Goal: Task Accomplishment & Management: Manage account settings

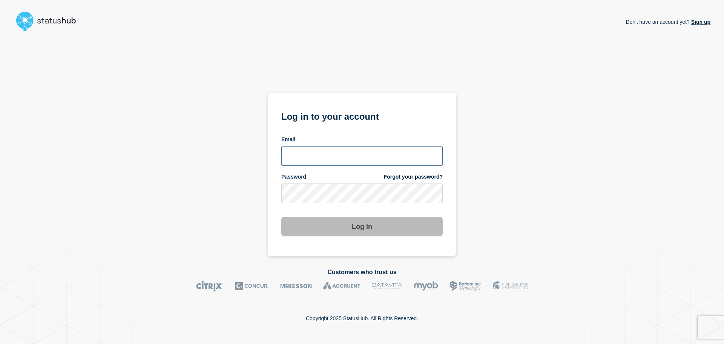
click at [394, 160] on input "email input" at bounding box center [361, 156] width 161 height 20
type input "matthias@augsburg.edu"
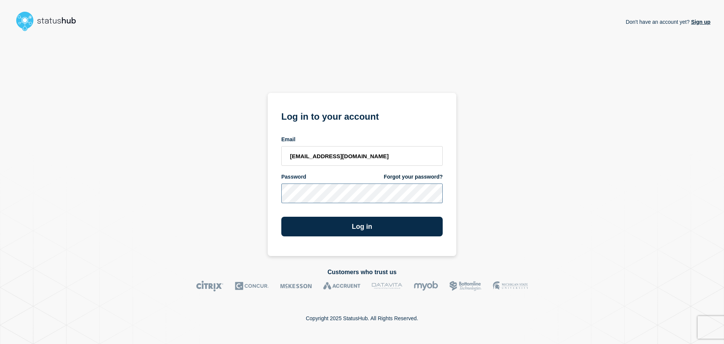
click at [281, 216] on button "Log in" at bounding box center [361, 226] width 161 height 20
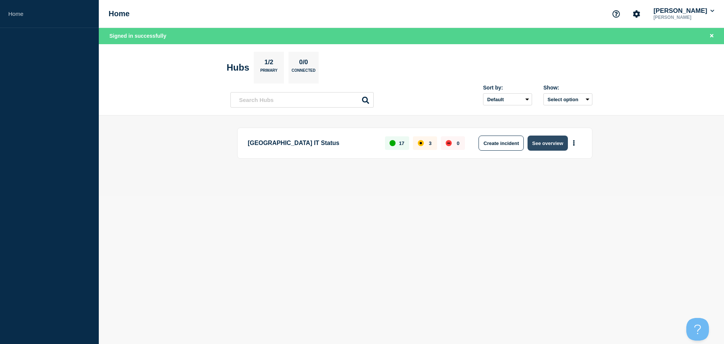
click at [548, 146] on button "See overview" at bounding box center [548, 142] width 40 height 15
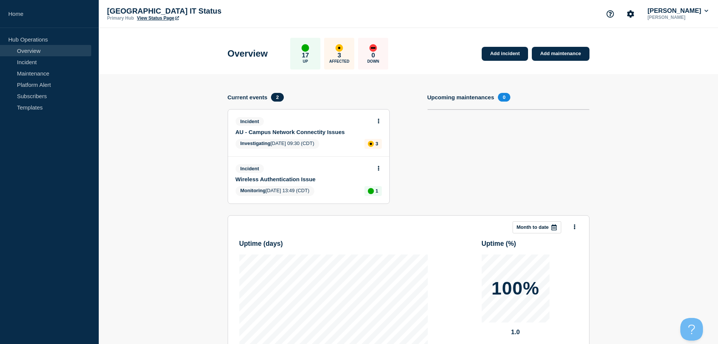
click at [274, 131] on link "AU - Campus Network Connectity Issues" at bounding box center [304, 132] width 136 height 6
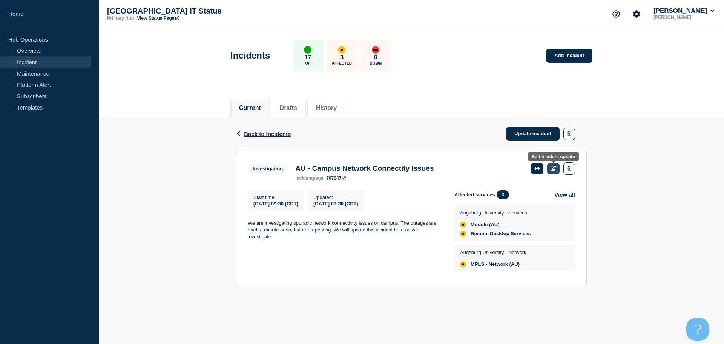
click at [555, 168] on icon at bounding box center [554, 168] width 6 height 5
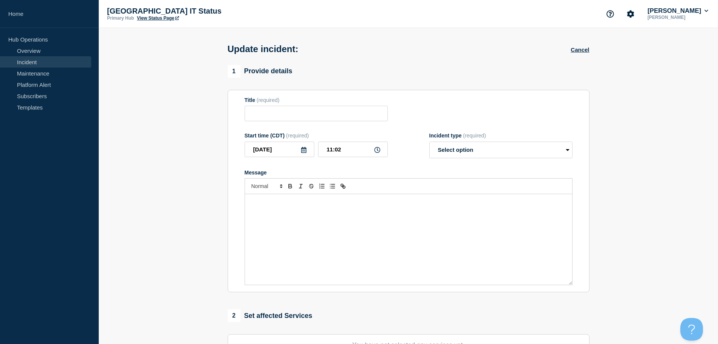
type input "AU - Campus Network Connectity Issues"
type input "[DATE]"
type input "09:30"
select select "investigating"
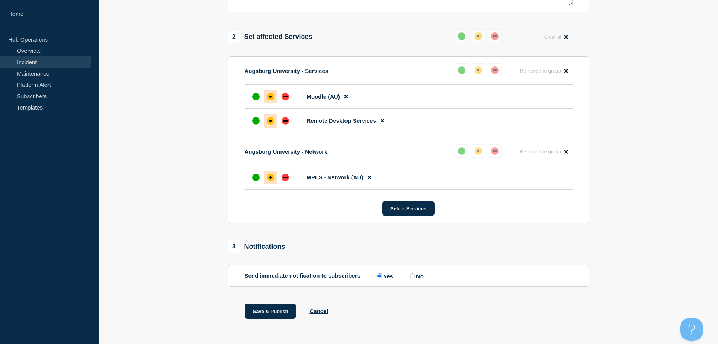
scroll to position [286, 0]
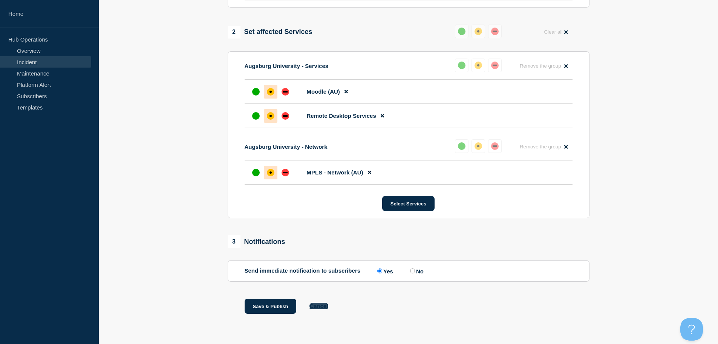
click at [319, 306] on button "Cancel" at bounding box center [319, 305] width 18 height 6
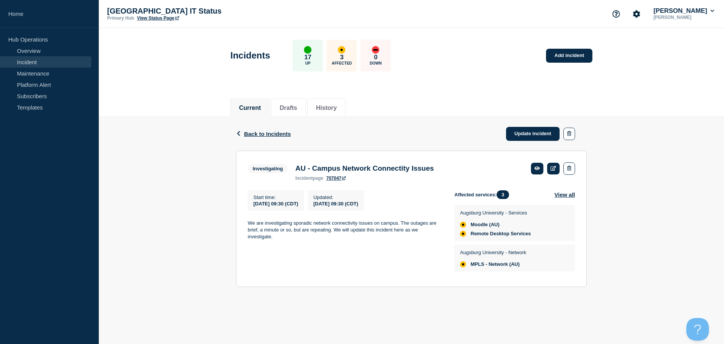
click at [25, 61] on link "Incident" at bounding box center [45, 61] width 91 height 11
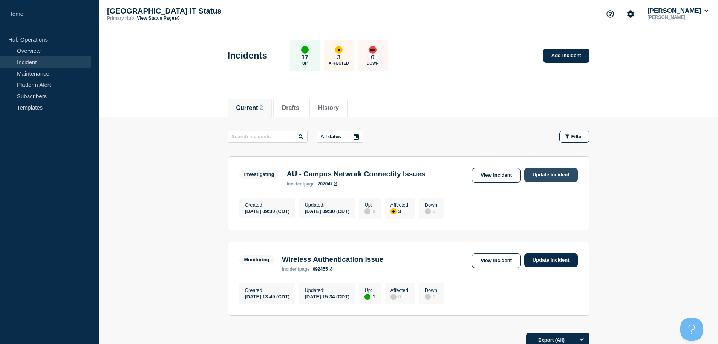
click at [557, 174] on link "Update incident" at bounding box center [552, 175] width 54 height 14
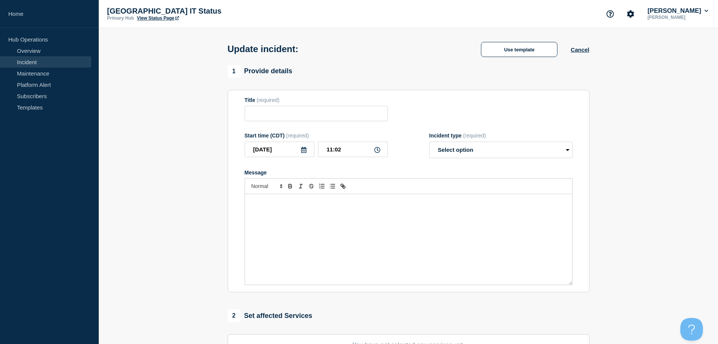
type input "AU - Campus Network Connectity Issues"
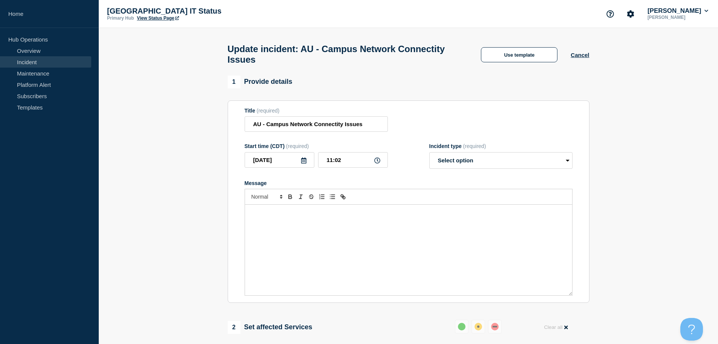
click at [393, 233] on div "Message" at bounding box center [408, 249] width 327 height 90
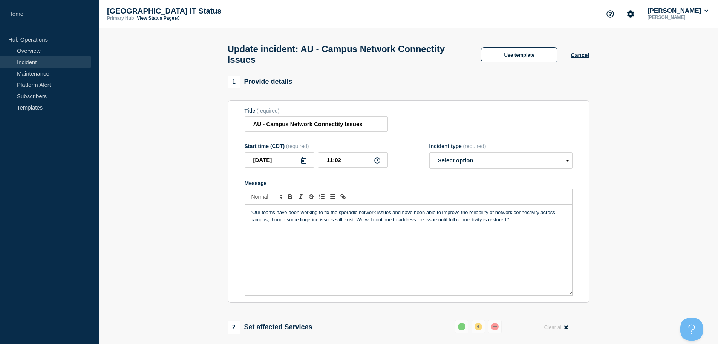
click at [253, 215] on p ""Our teams have been working to fix the sporadic network issues and have been a…" at bounding box center [409, 216] width 316 height 14
click at [524, 223] on p "Our teams have been working to fix the sporadic network issues and have been ab…" at bounding box center [409, 216] width 316 height 14
click at [497, 164] on select "Select option Investigating Identified Monitoring Resolved" at bounding box center [500, 160] width 143 height 17
select select "identified"
click at [429, 155] on select "Select option Investigating Identified Monitoring Resolved" at bounding box center [500, 160] width 143 height 17
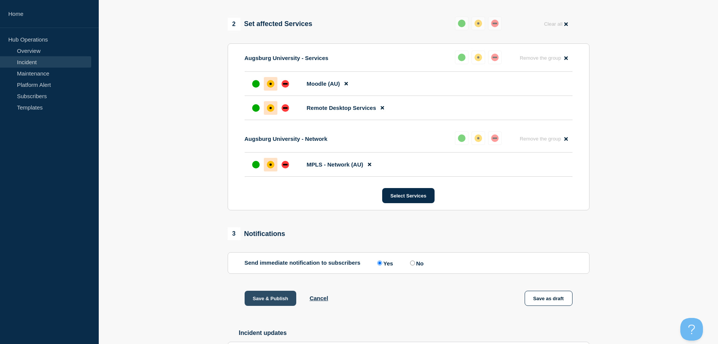
scroll to position [362, 0]
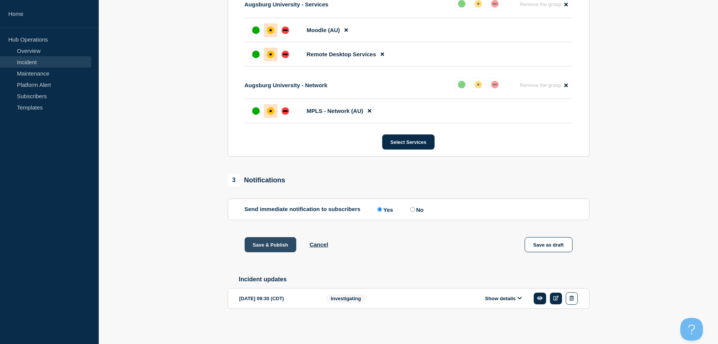
click at [271, 244] on button "Save & Publish" at bounding box center [271, 244] width 52 height 15
